Goal: Task Accomplishment & Management: Use online tool/utility

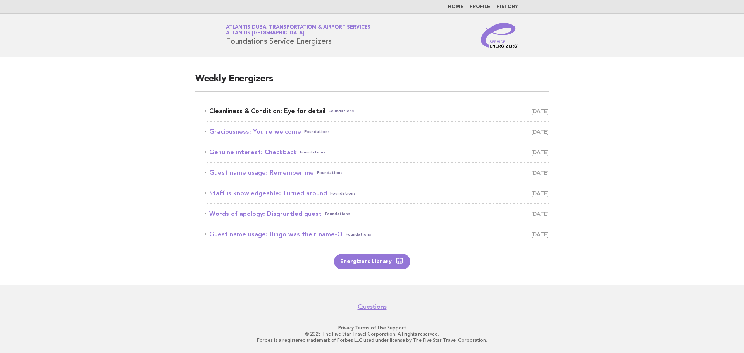
click at [275, 110] on link "Cleanliness & Condition: Eye for detail Foundations October 6" at bounding box center [376, 111] width 344 height 11
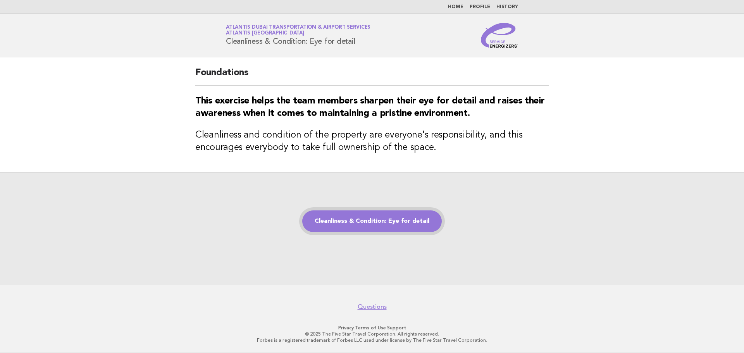
click at [379, 222] on link "Cleanliness & Condition: Eye for detail" at bounding box center [371, 221] width 139 height 22
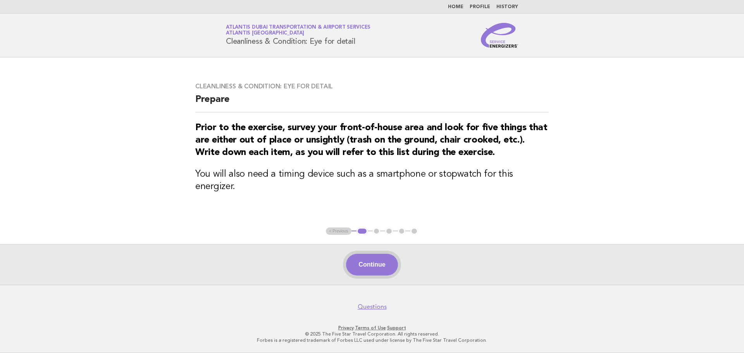
click at [376, 261] on button "Continue" at bounding box center [372, 265] width 52 height 22
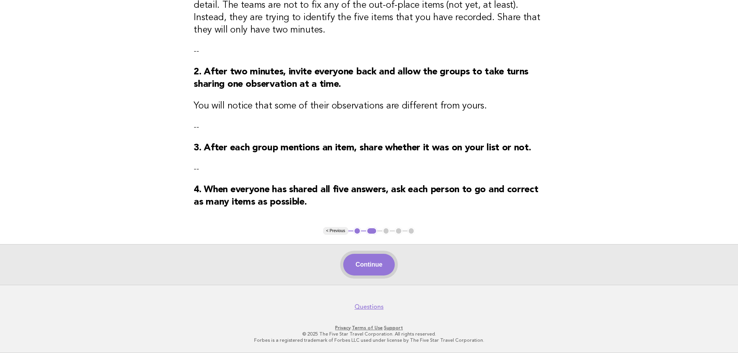
click at [372, 264] on button "Continue" at bounding box center [369, 265] width 52 height 22
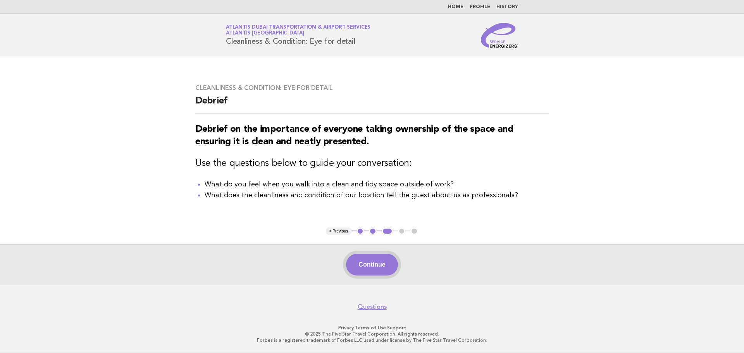
click at [376, 264] on button "Continue" at bounding box center [372, 265] width 52 height 22
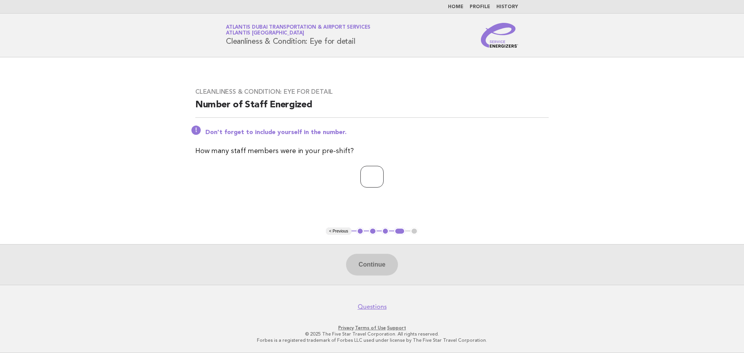
click at [383, 173] on input "*" at bounding box center [371, 177] width 23 height 22
type input "*"
click at [383, 173] on input "*" at bounding box center [371, 177] width 23 height 22
click at [374, 269] on button "Continue" at bounding box center [372, 265] width 52 height 22
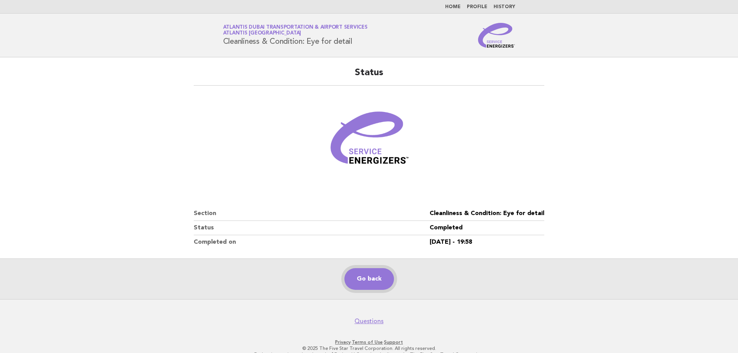
click at [384, 282] on link "Go back" at bounding box center [369, 279] width 50 height 22
